Goal: Find specific page/section: Find specific page/section

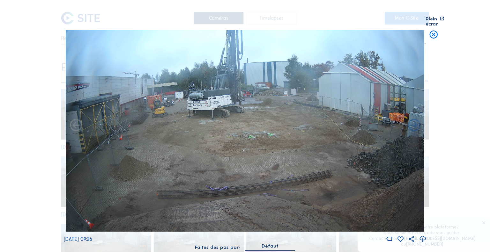
click at [430, 35] on icon at bounding box center [433, 35] width 10 height 10
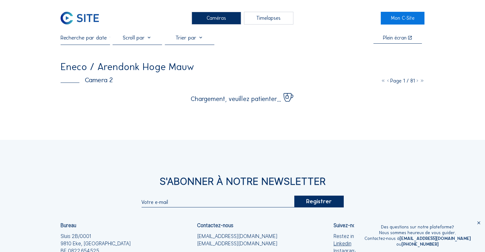
click at [480, 223] on icon at bounding box center [478, 223] width 5 height 5
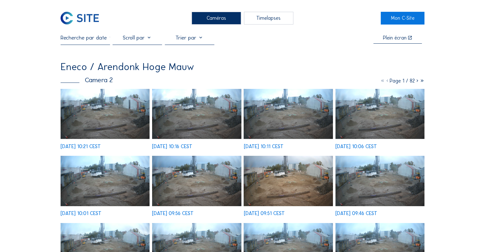
click at [96, 117] on img at bounding box center [105, 114] width 89 height 50
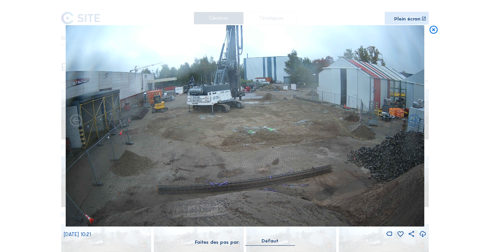
click at [440, 31] on div "Scroll pour voyager dans le temps | Appuie sur le 'Alt' Bouton + Scroll pour Zo…" at bounding box center [245, 126] width 490 height 252
click at [433, 31] on icon at bounding box center [433, 30] width 10 height 10
